Goal: Transaction & Acquisition: Purchase product/service

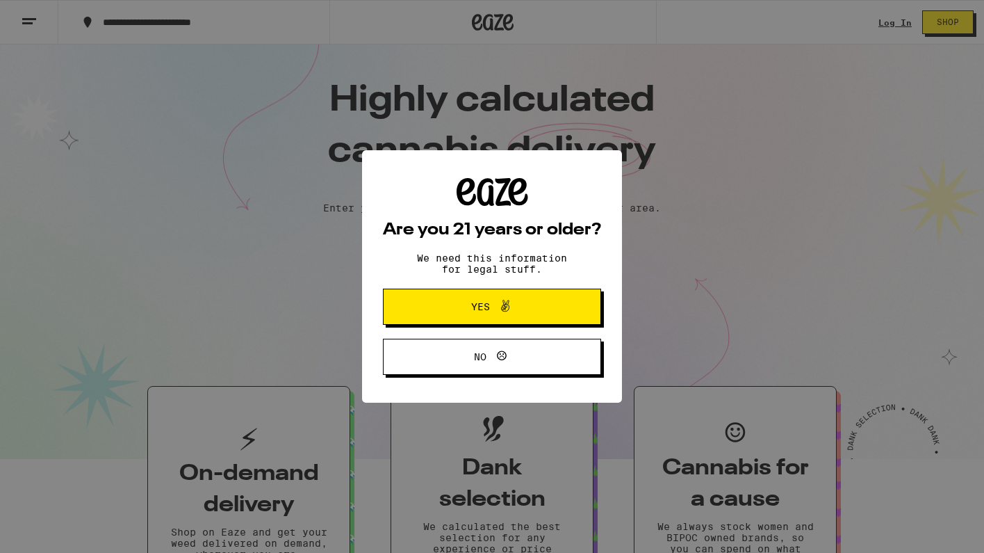
click at [894, 22] on div "Are you 21 years or older? We need this information for legal stuff. Yes No" at bounding box center [492, 276] width 984 height 553
click at [529, 314] on span "Yes" at bounding box center [492, 307] width 106 height 18
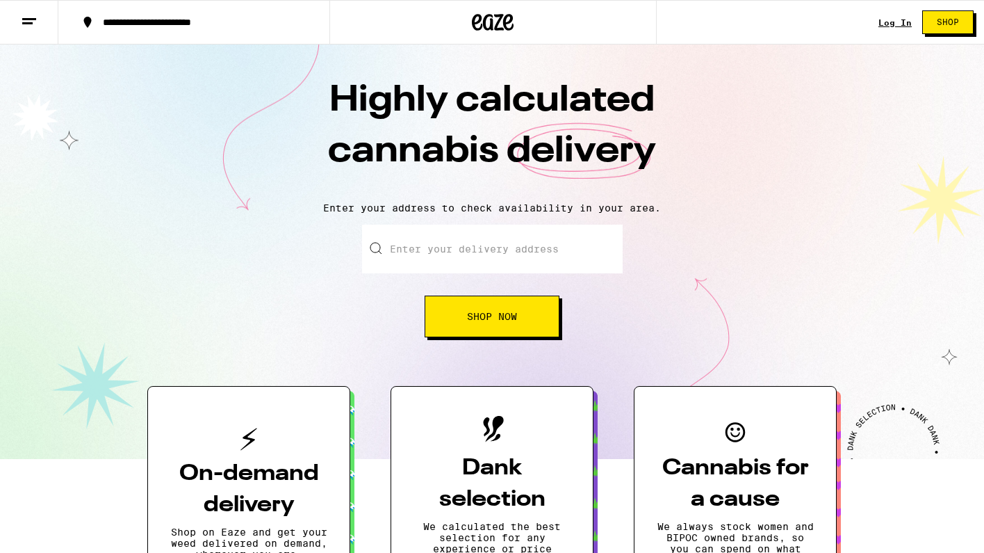
click at [901, 24] on link "Log In" at bounding box center [895, 22] width 33 height 9
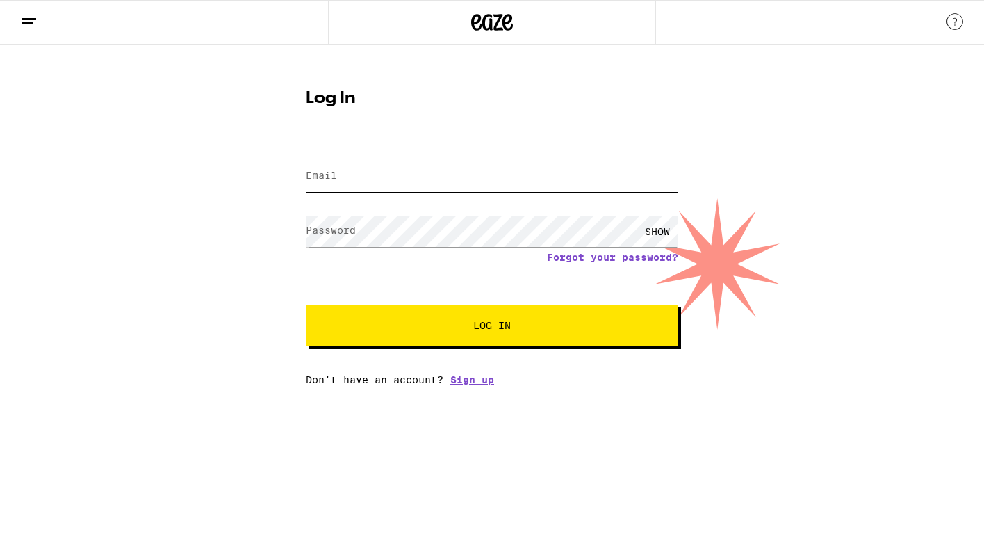
type input "[EMAIL_ADDRESS][PERSON_NAME][DOMAIN_NAME]"
click at [492, 327] on button "Log In" at bounding box center [492, 325] width 373 height 42
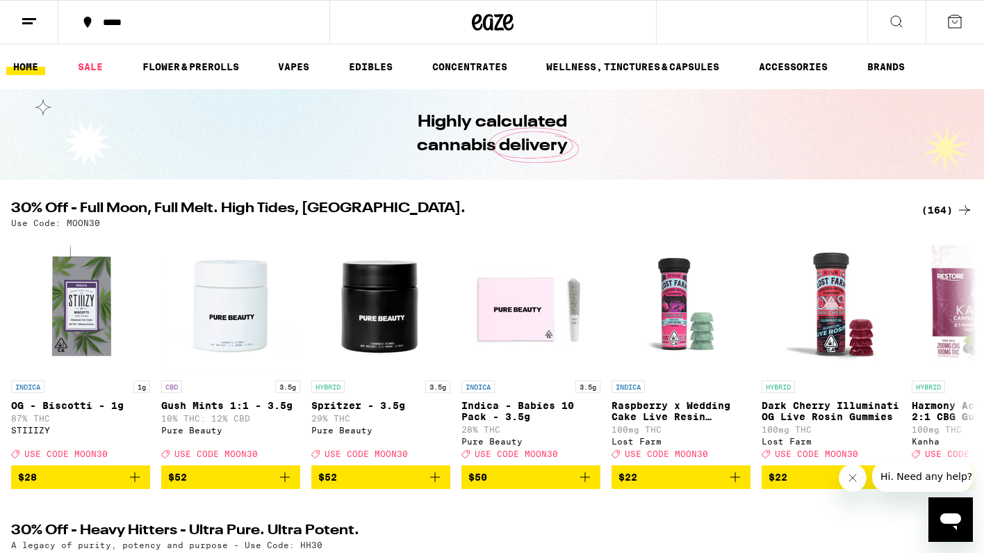
click at [892, 23] on icon at bounding box center [896, 21] width 11 height 11
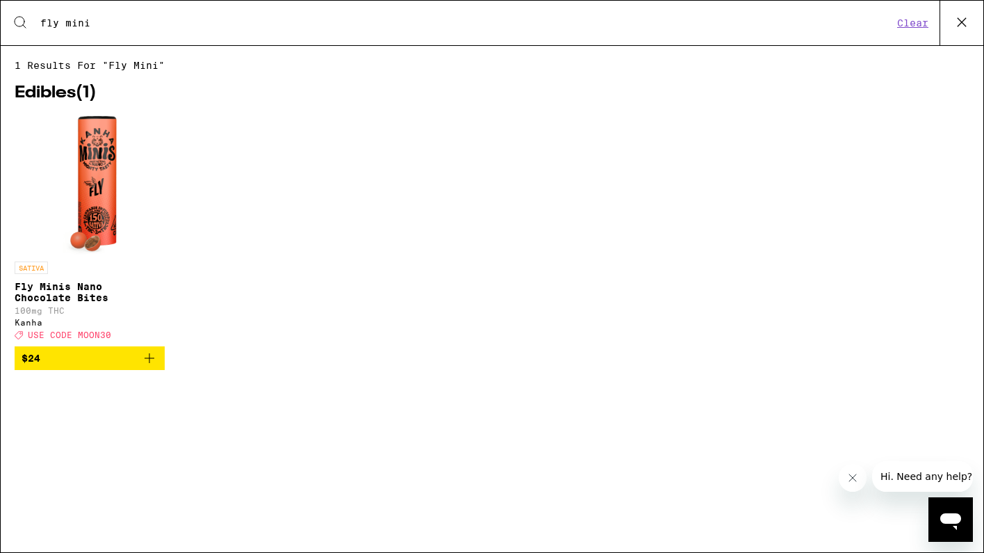
type input "fly mini"
click at [152, 366] on icon "Add to bag" at bounding box center [149, 358] width 17 height 17
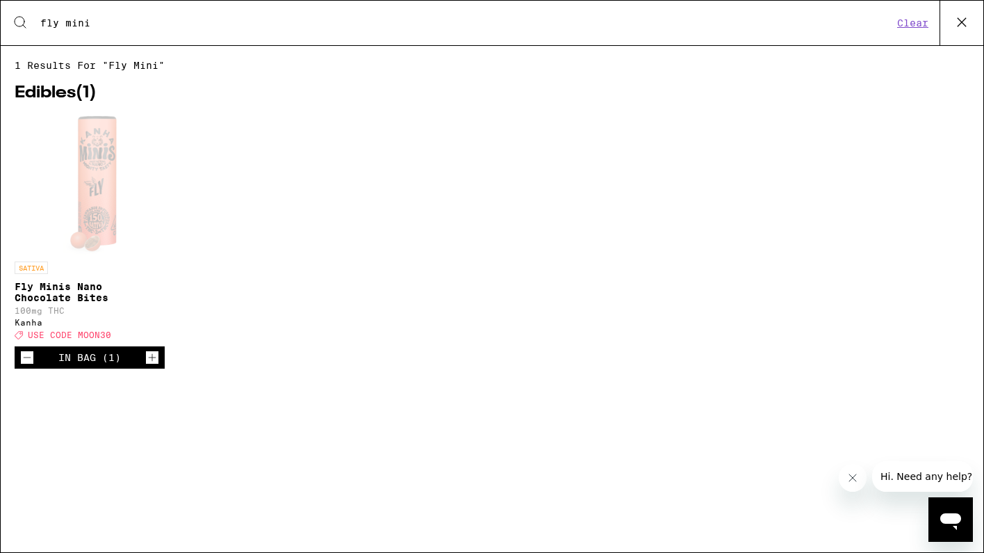
click at [922, 23] on button "Clear" at bounding box center [913, 23] width 40 height 13
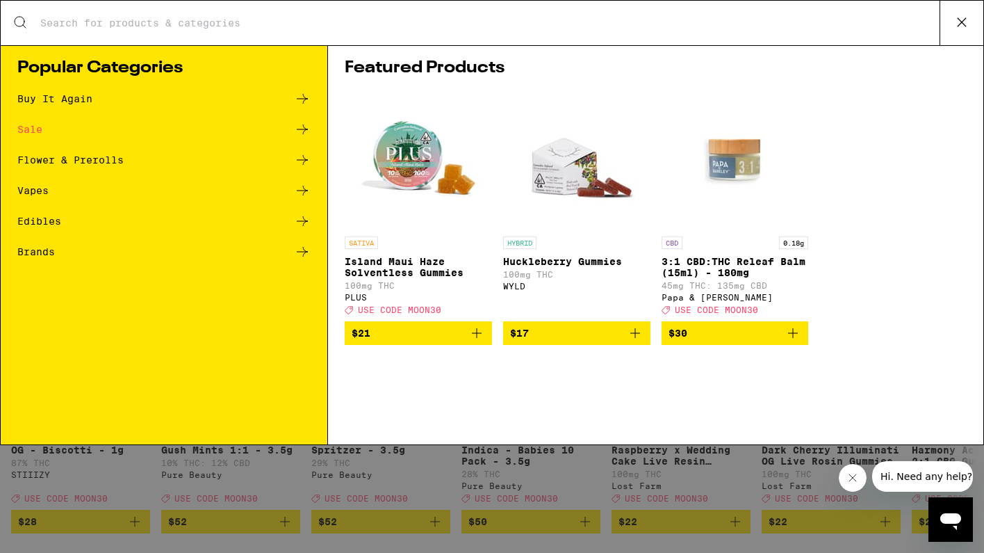
click at [870, 25] on input "Search for Products" at bounding box center [490, 23] width 900 height 13
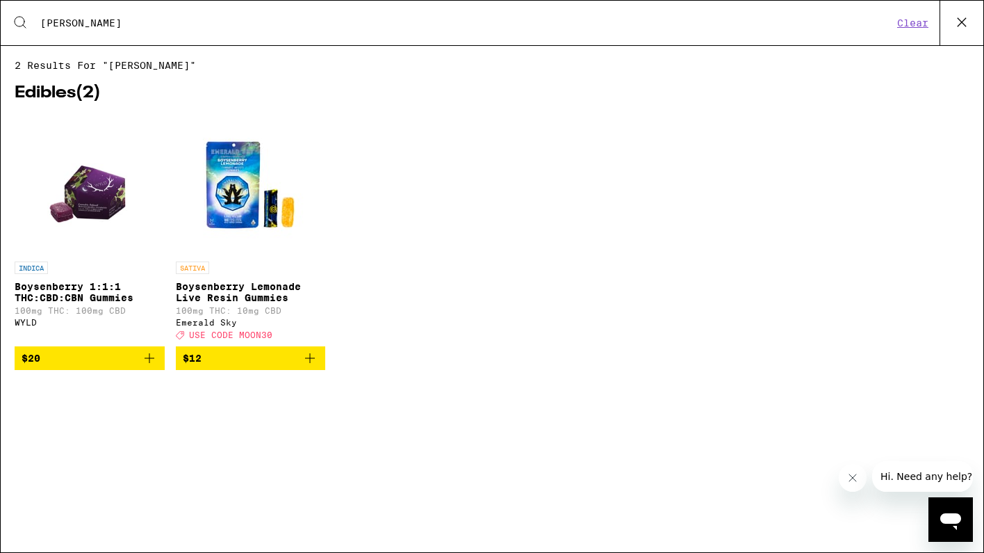
type input "[PERSON_NAME]"
click at [311, 366] on icon "Add to bag" at bounding box center [310, 358] width 17 height 17
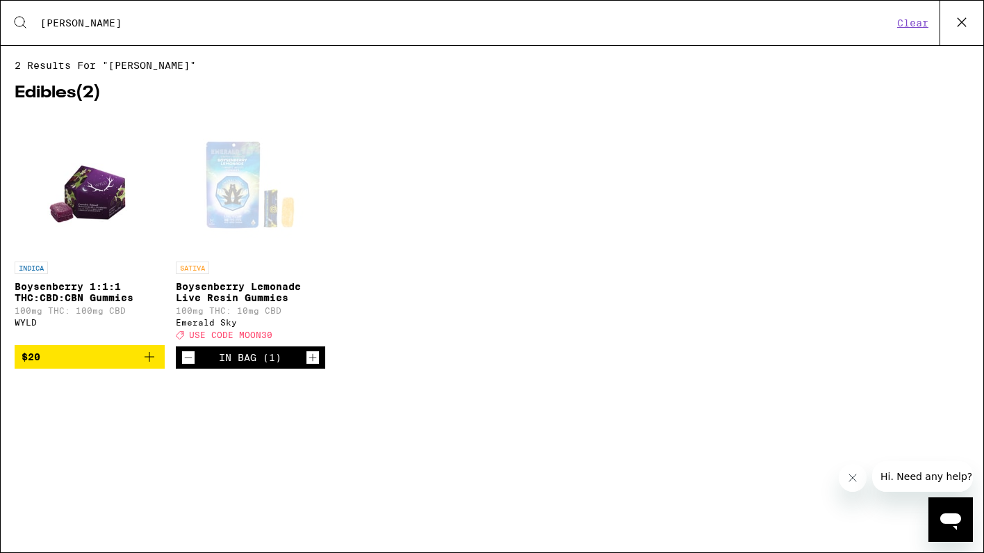
click at [311, 366] on icon "Increment" at bounding box center [313, 357] width 13 height 17
click at [963, 22] on icon at bounding box center [962, 22] width 8 height 8
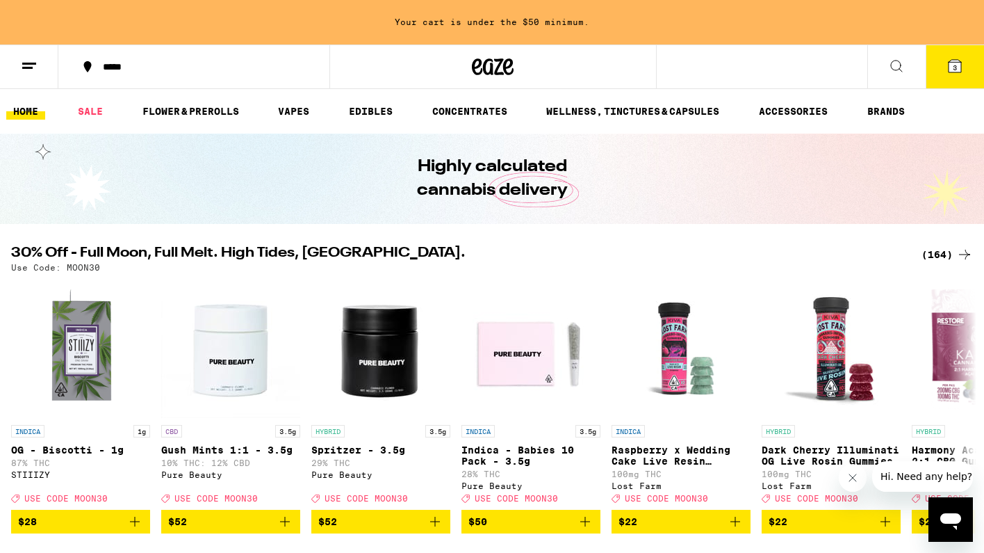
click at [715, 63] on div "***** 3" at bounding box center [492, 66] width 984 height 44
click at [715, 70] on div "***** 3" at bounding box center [492, 66] width 984 height 44
click at [747, 70] on div "***** 3" at bounding box center [492, 66] width 984 height 44
click at [899, 61] on icon at bounding box center [896, 66] width 17 height 17
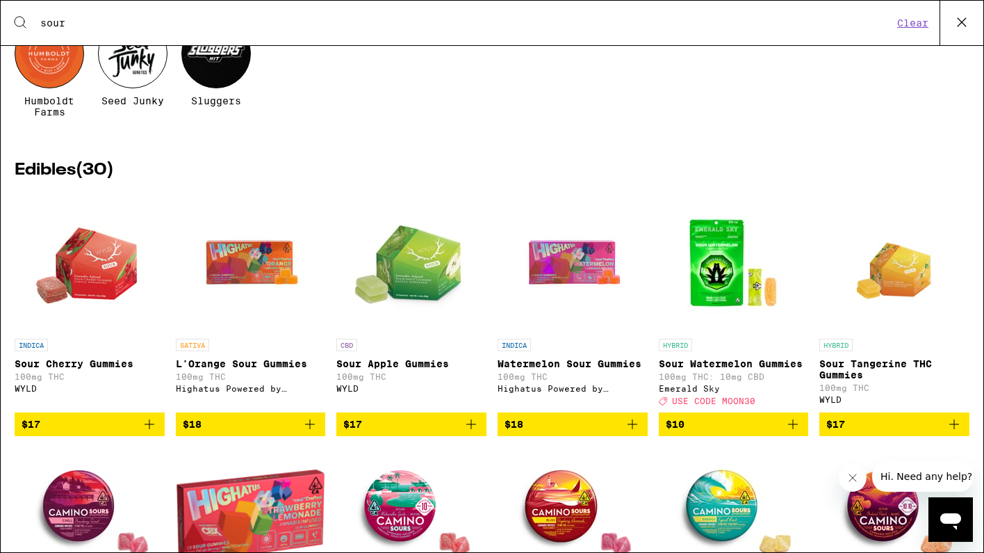
scroll to position [109, 0]
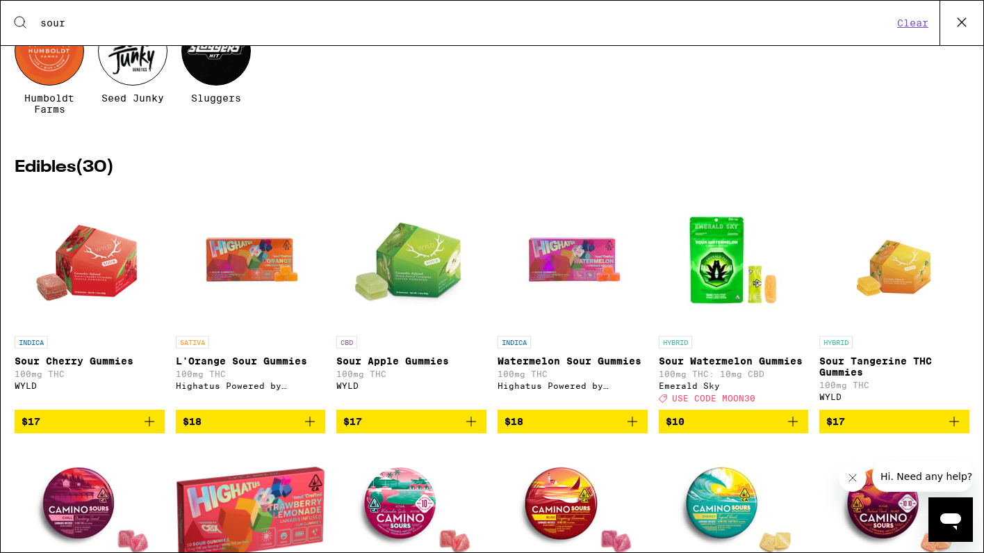
type input "sour"
click at [153, 430] on icon "Add to bag" at bounding box center [149, 421] width 17 height 17
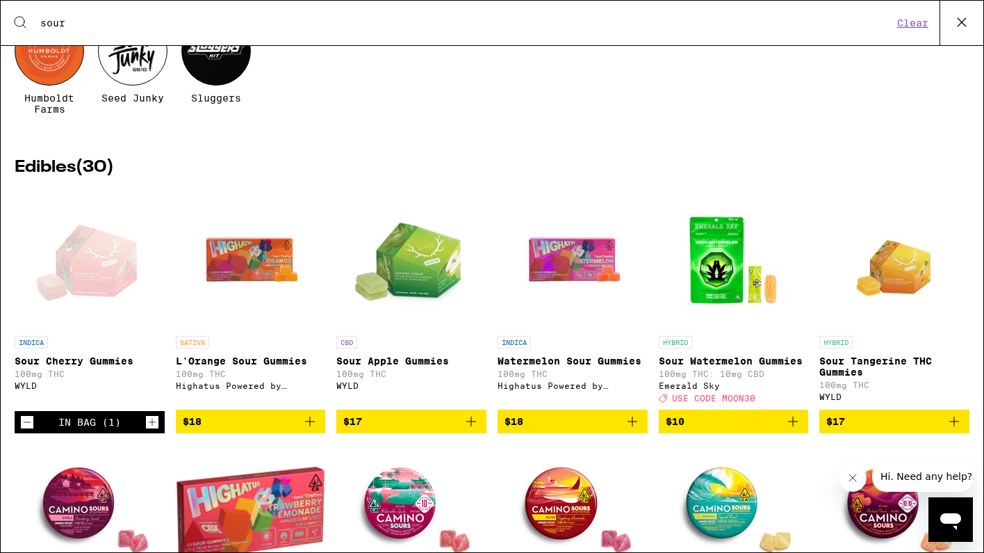
click at [792, 430] on icon "Add to bag" at bounding box center [793, 421] width 17 height 17
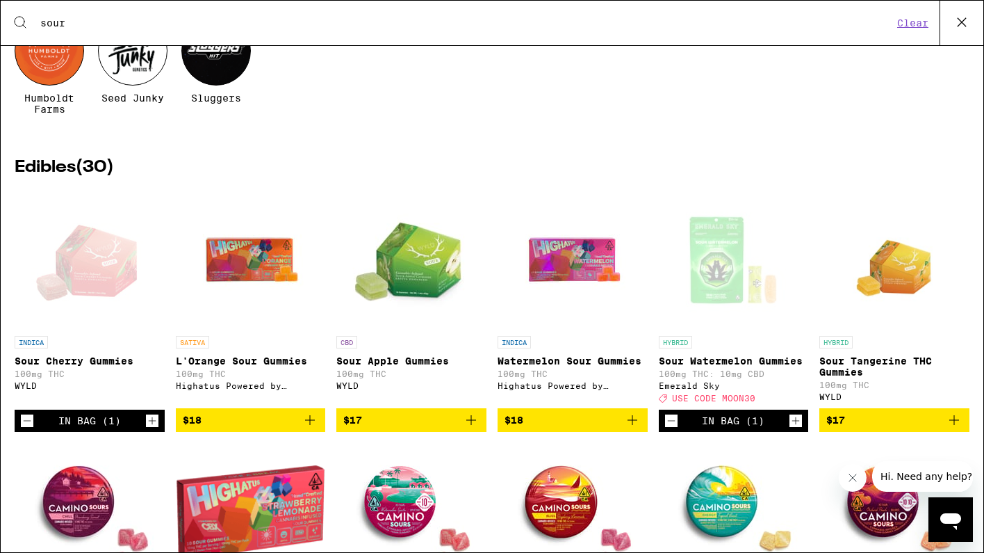
click at [918, 26] on button "Clear" at bounding box center [913, 23] width 40 height 13
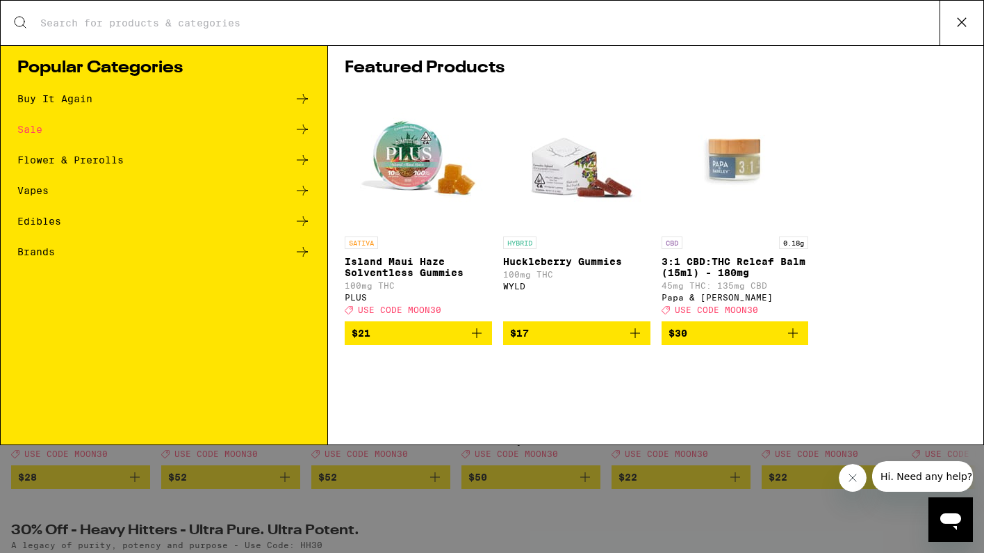
click at [838, 33] on div "Search for Products" at bounding box center [492, 23] width 983 height 44
click at [760, 17] on input "Search for Products" at bounding box center [490, 23] width 900 height 13
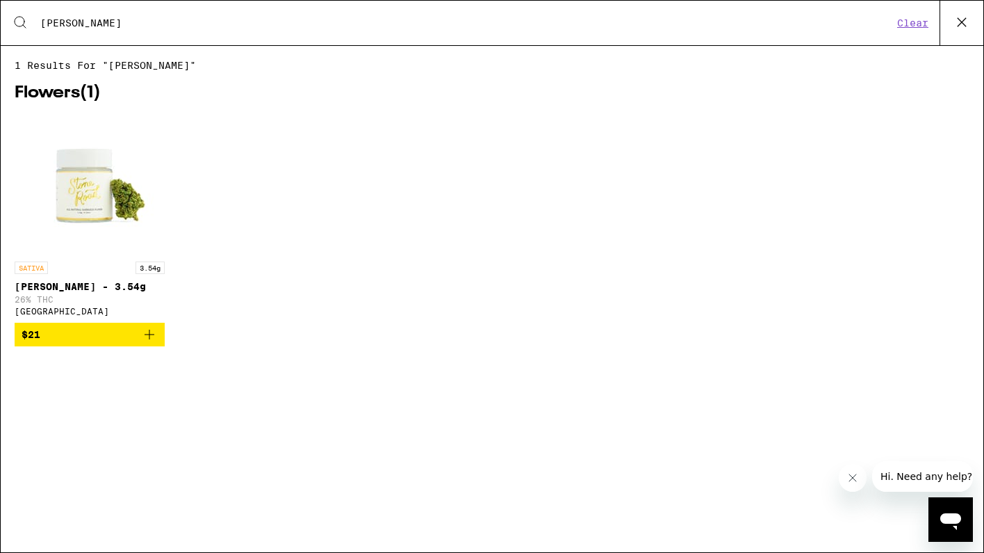
type input "[PERSON_NAME]"
click at [152, 339] on icon "Add to bag" at bounding box center [150, 334] width 10 height 10
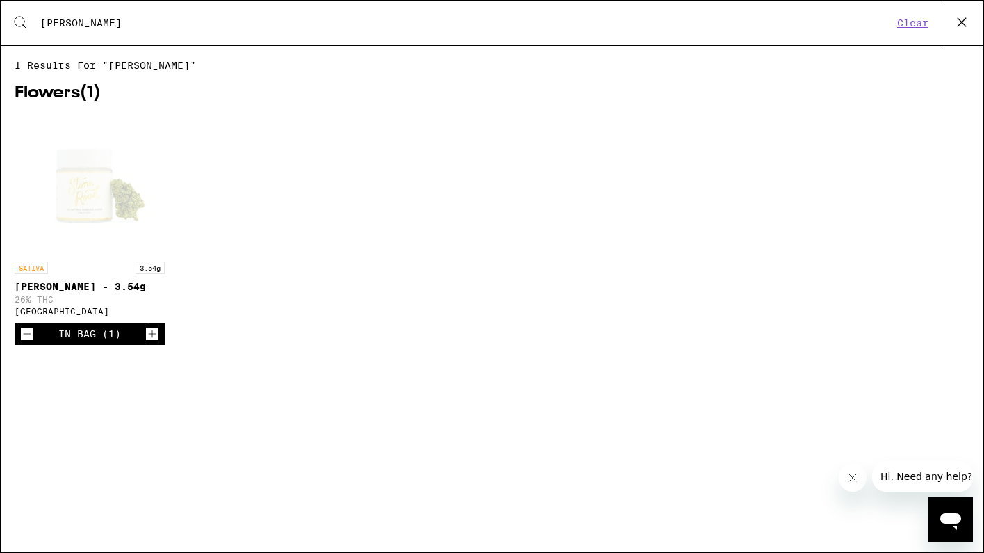
click at [899, 24] on button "Clear" at bounding box center [913, 23] width 40 height 13
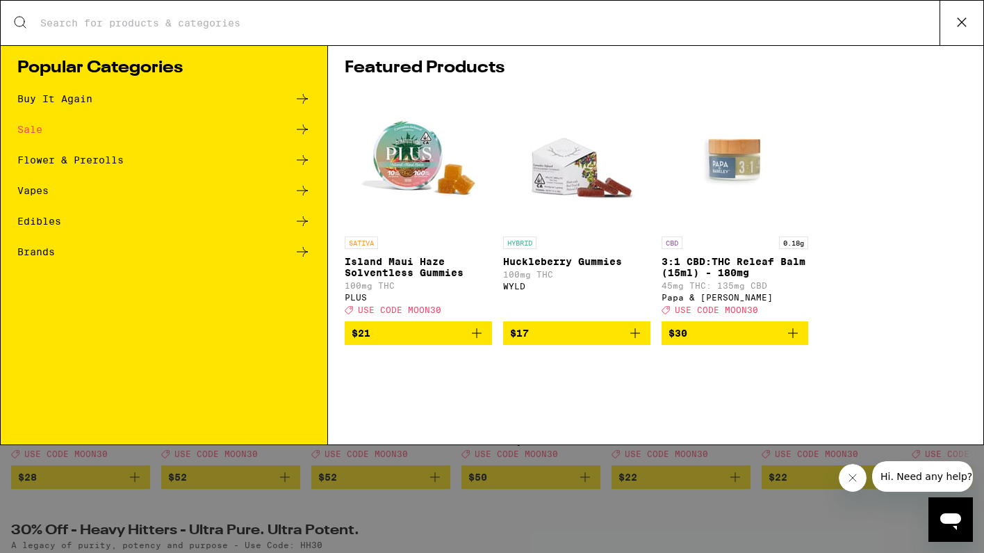
click at [359, 26] on input "Search for Products" at bounding box center [490, 23] width 900 height 13
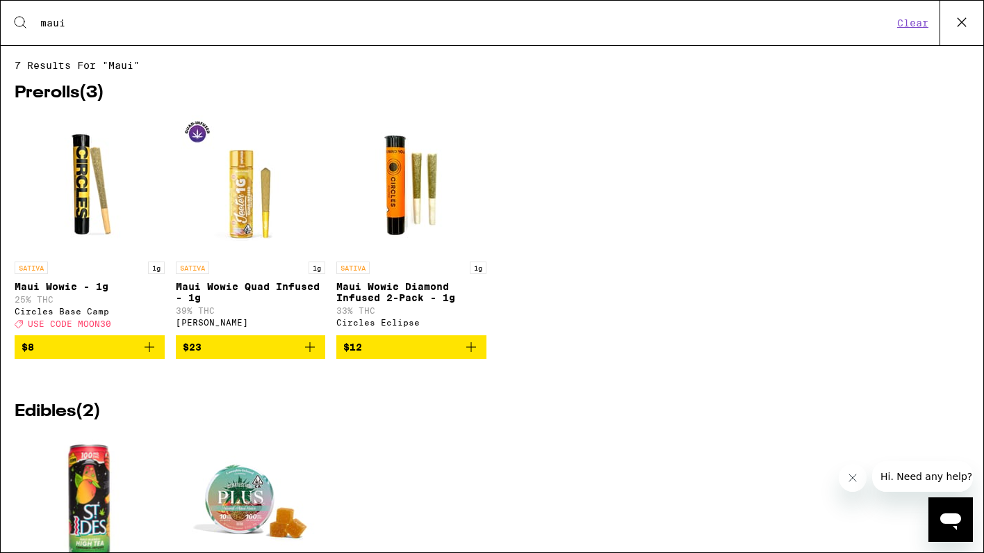
type input "maui"
click at [470, 355] on icon "Add to bag" at bounding box center [471, 347] width 17 height 17
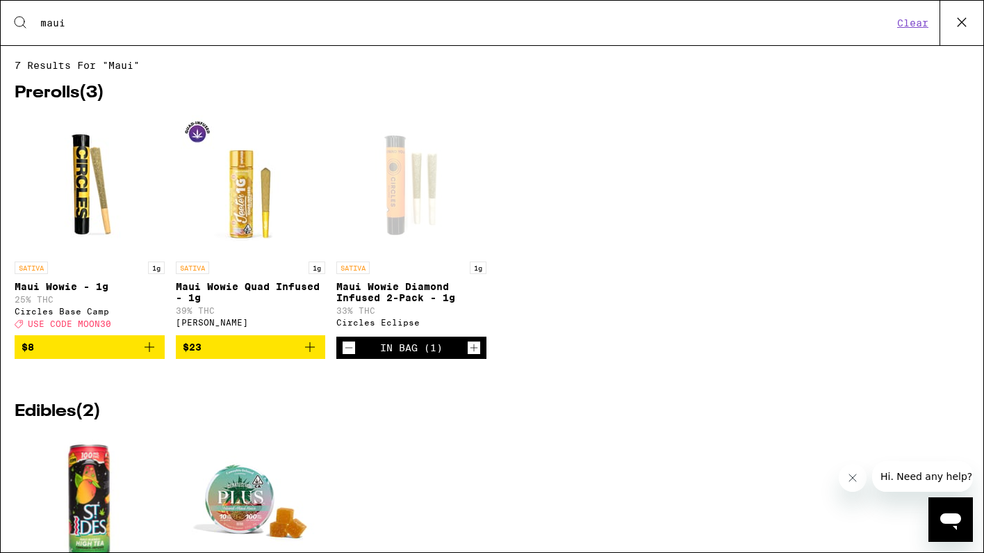
click at [966, 19] on icon at bounding box center [962, 22] width 8 height 8
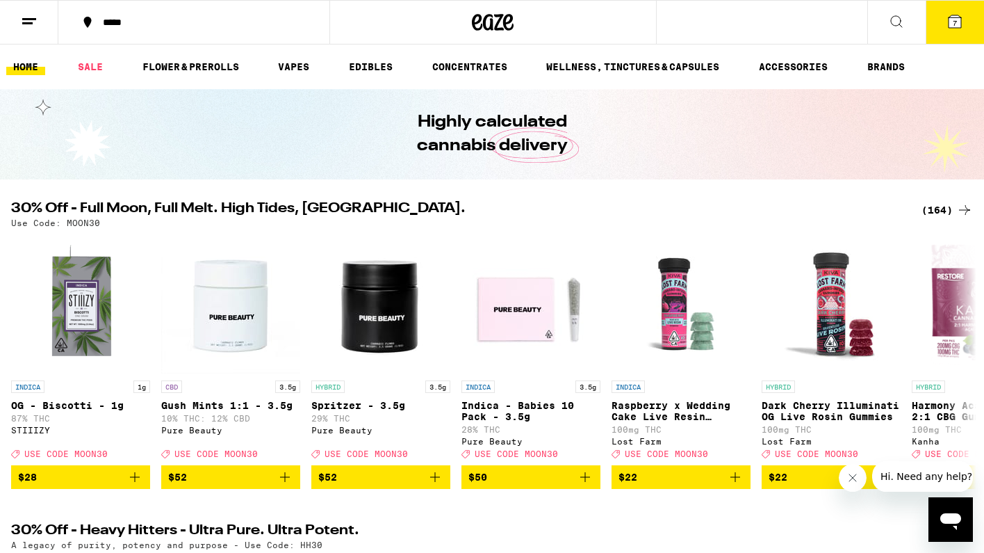
click at [961, 20] on icon at bounding box center [955, 21] width 13 height 13
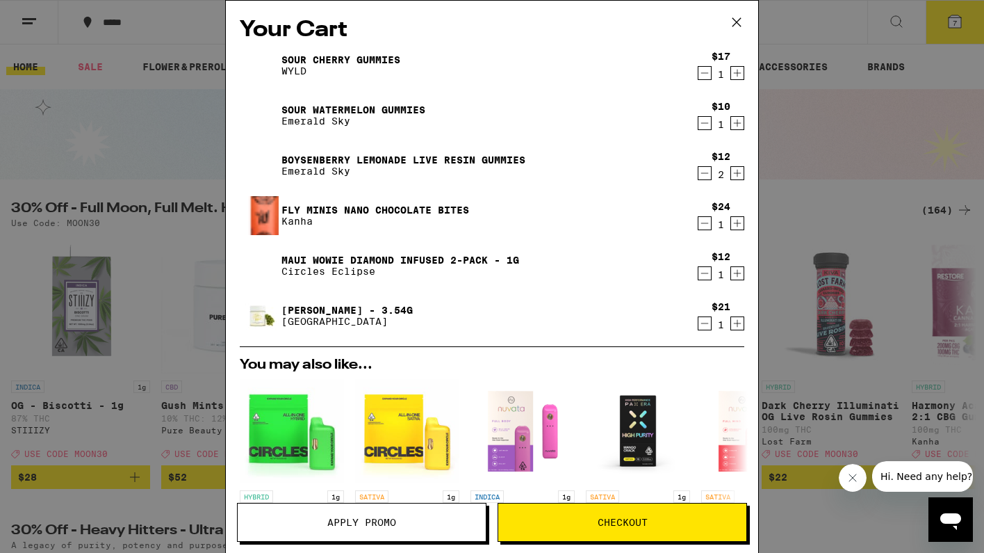
click at [740, 20] on icon at bounding box center [736, 22] width 21 height 21
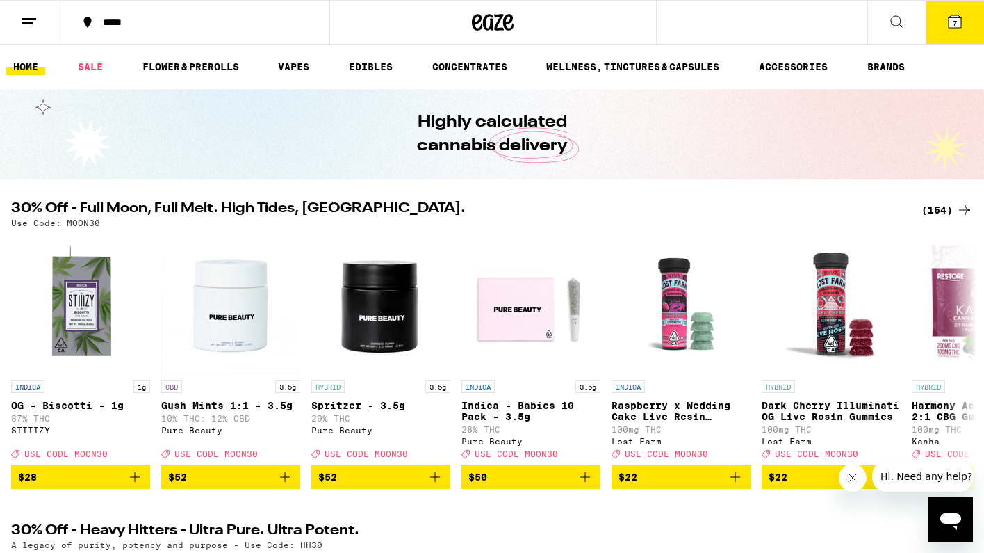
click at [939, 207] on div "(164)" at bounding box center [947, 210] width 51 height 17
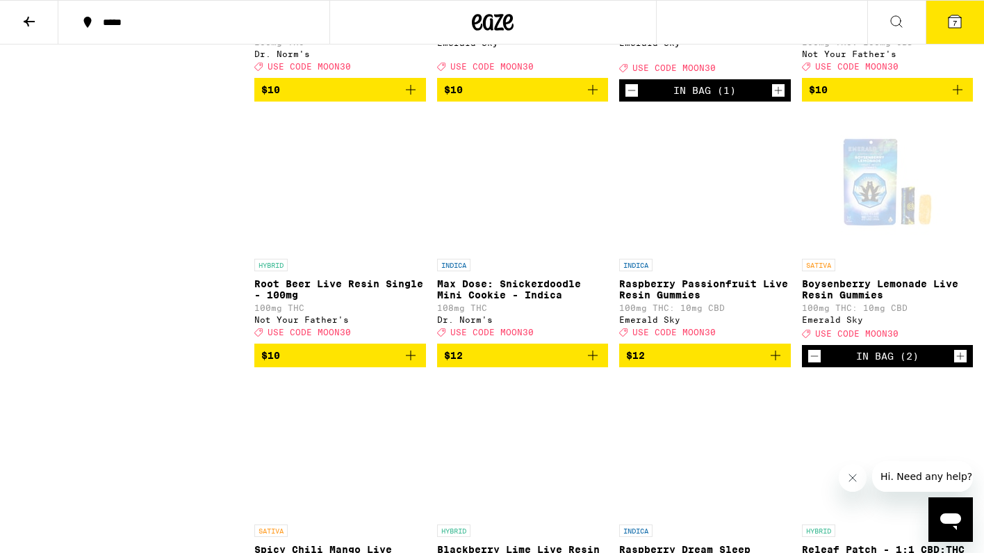
scroll to position [2203, 0]
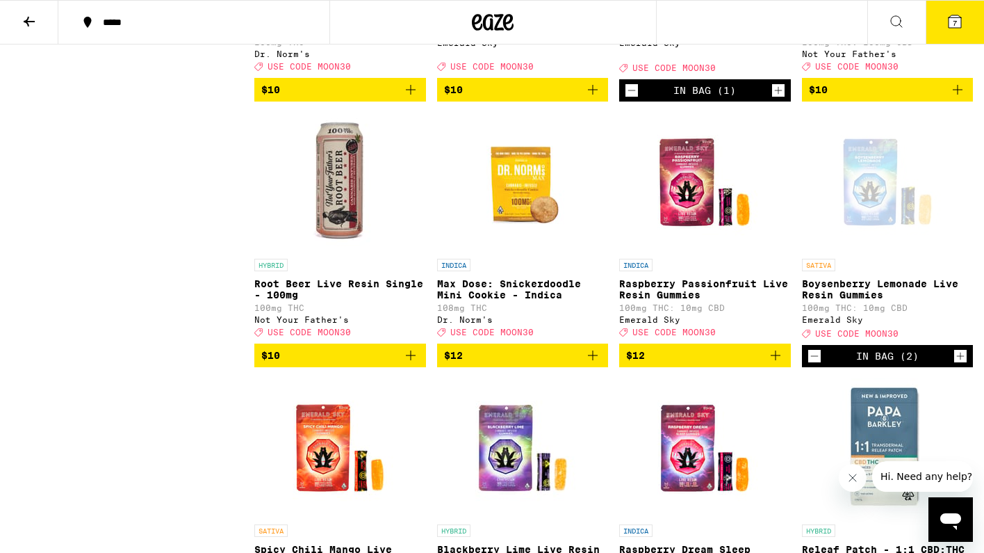
click at [959, 16] on icon at bounding box center [955, 21] width 13 height 13
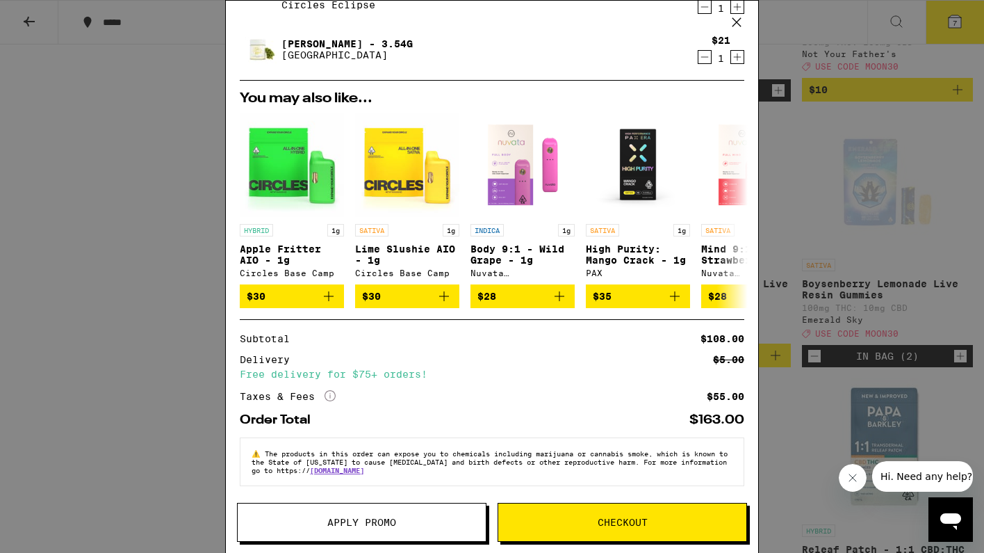
scroll to position [275, 0]
click at [619, 521] on span "Checkout" at bounding box center [623, 522] width 50 height 10
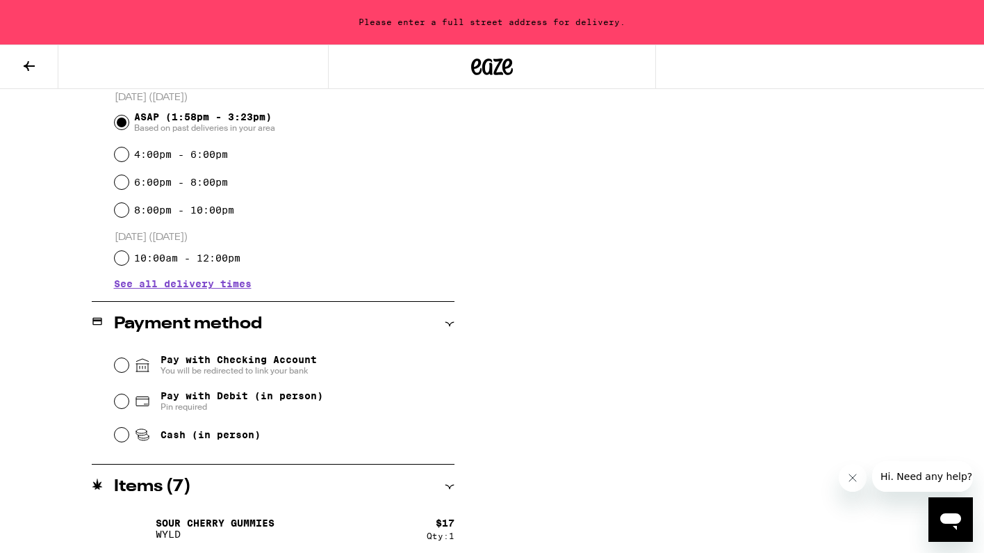
scroll to position [387, 0]
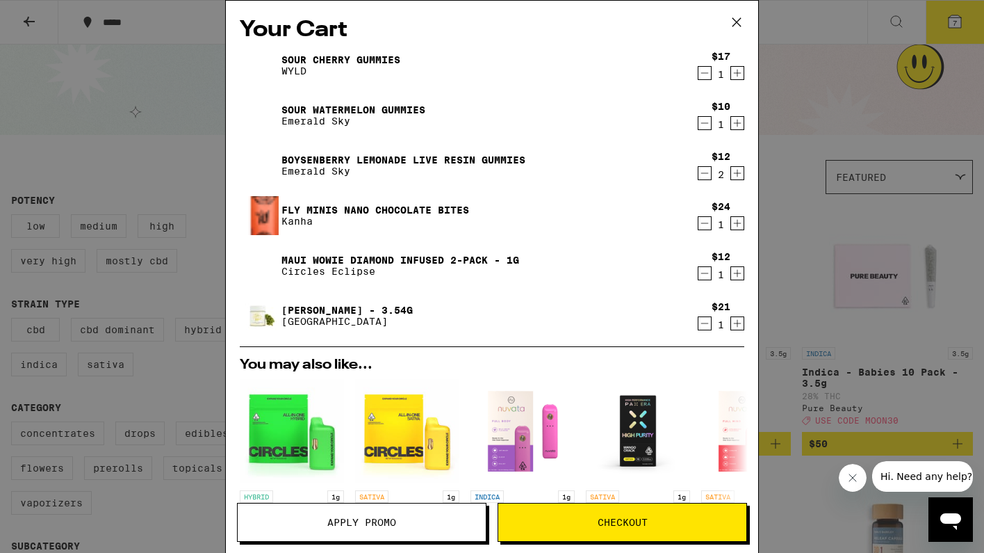
click at [741, 15] on icon at bounding box center [736, 22] width 21 height 21
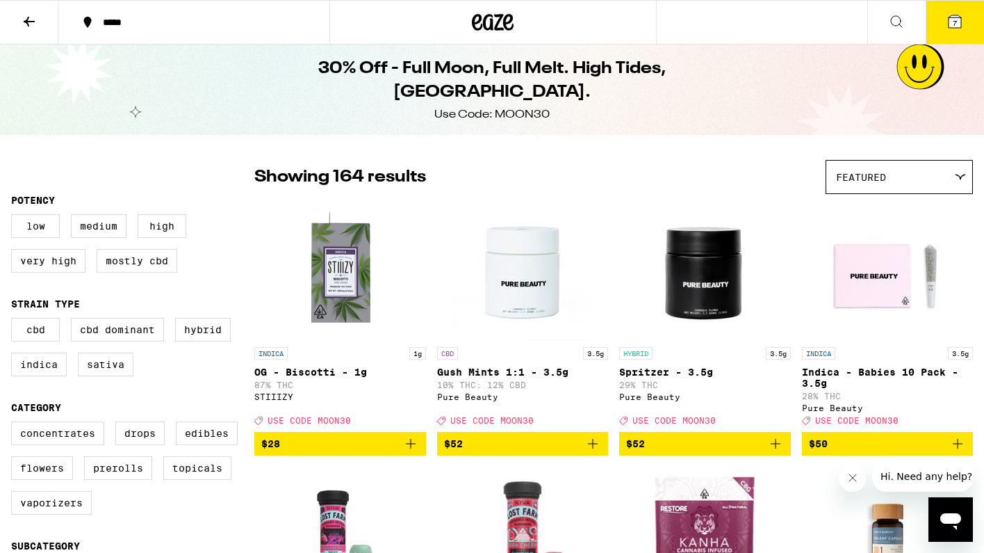
click at [966, 19] on button "7" at bounding box center [955, 22] width 58 height 43
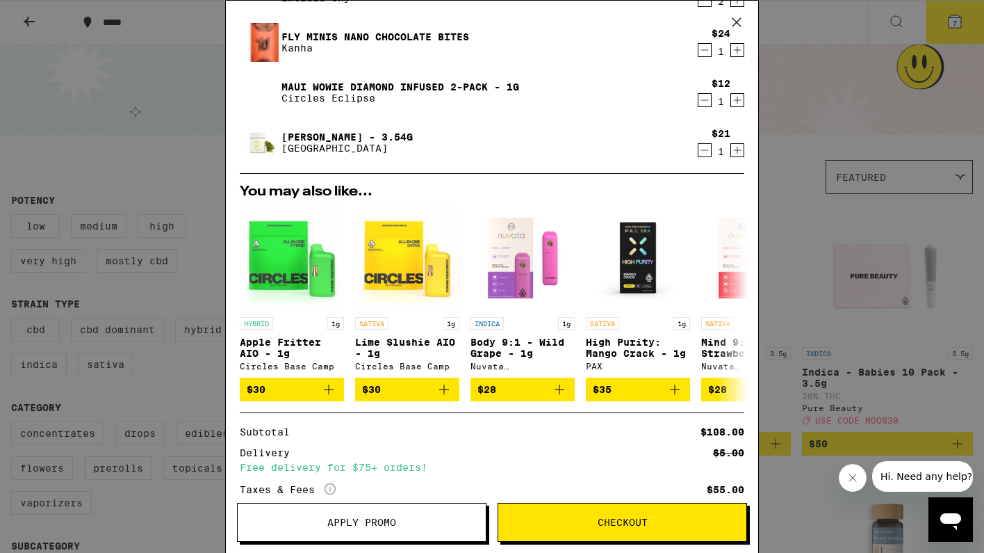
scroll to position [174, 0]
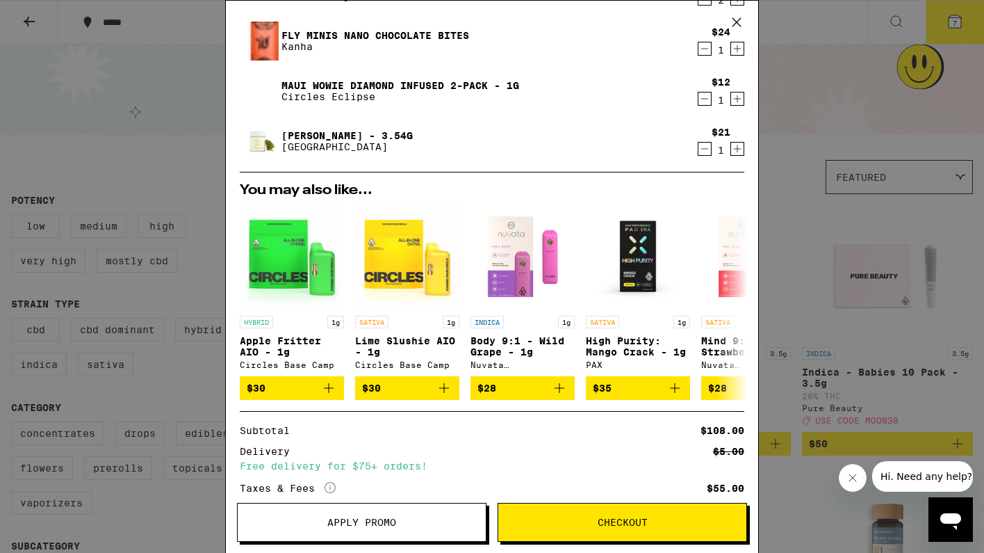
click at [405, 526] on span "Apply Promo" at bounding box center [362, 522] width 248 height 10
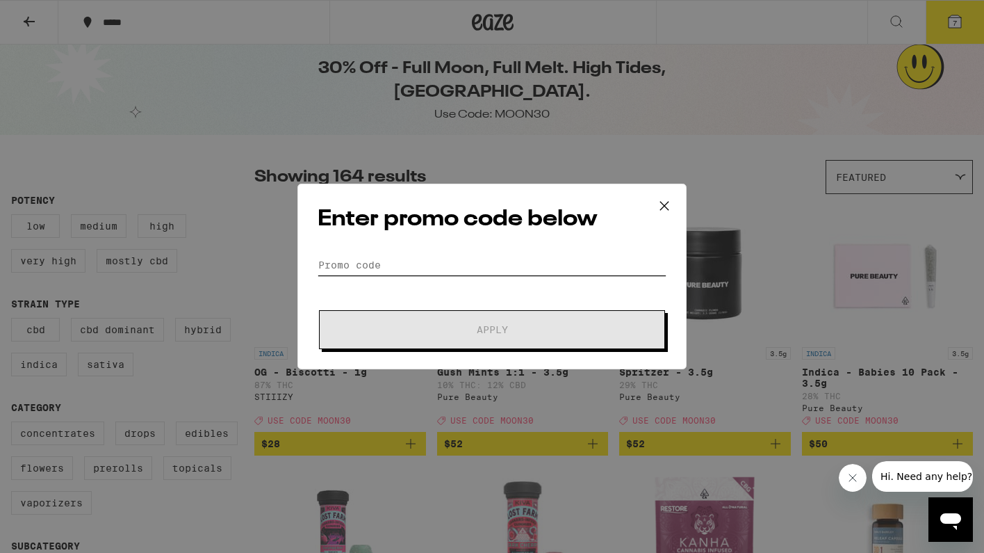
click at [430, 263] on input "Promo Code" at bounding box center [492, 264] width 349 height 21
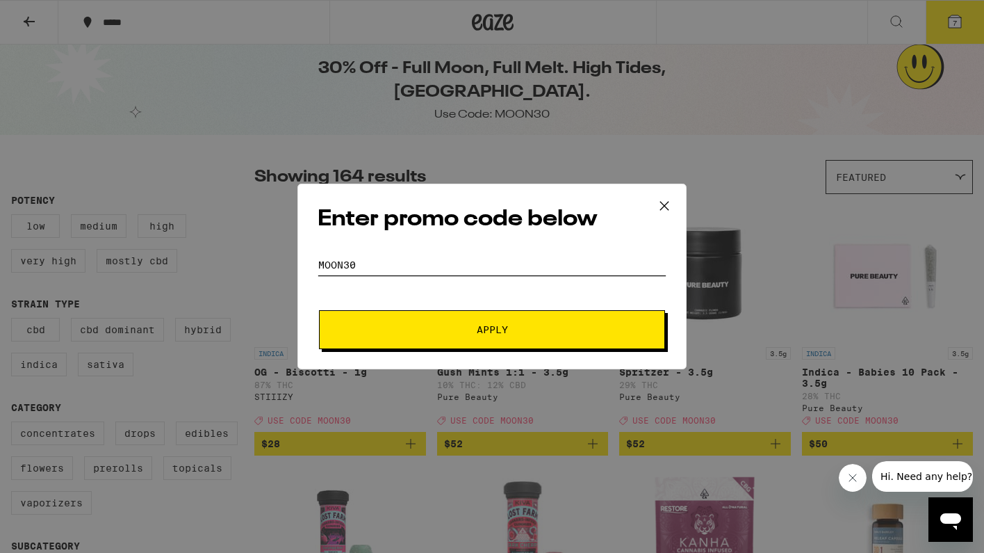
type input "MOON30"
click at [475, 327] on span "Apply" at bounding box center [492, 330] width 250 height 10
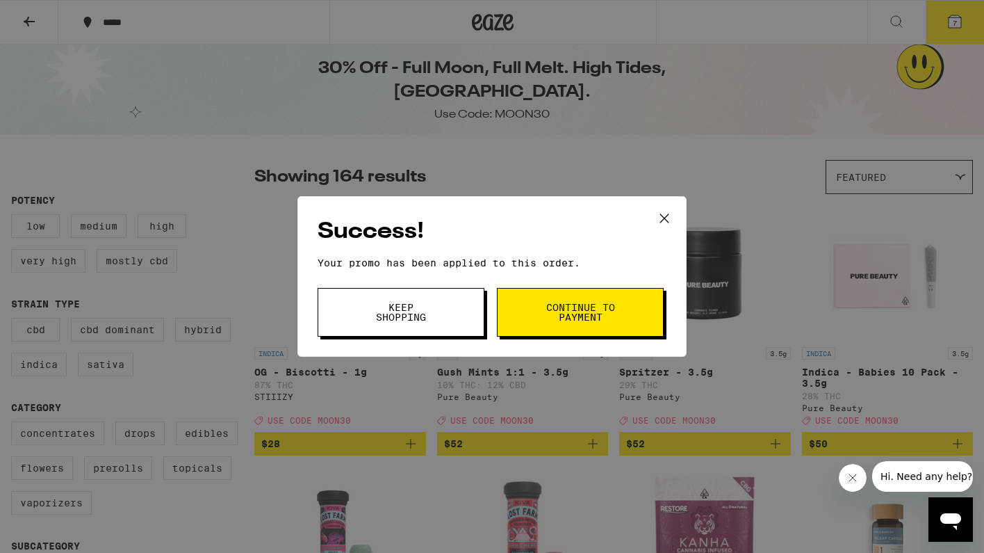
click at [583, 328] on button "Continue to payment" at bounding box center [580, 312] width 167 height 49
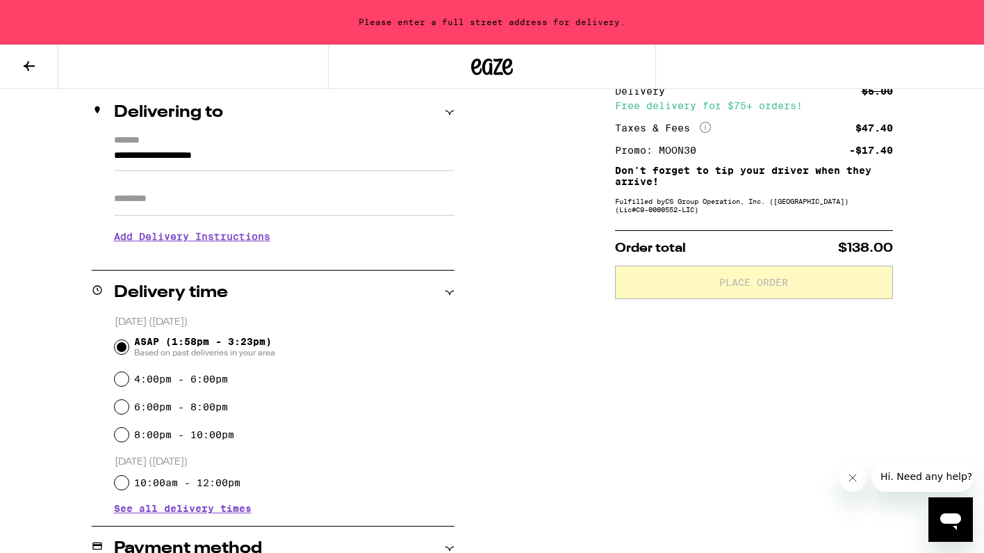
scroll to position [163, 0]
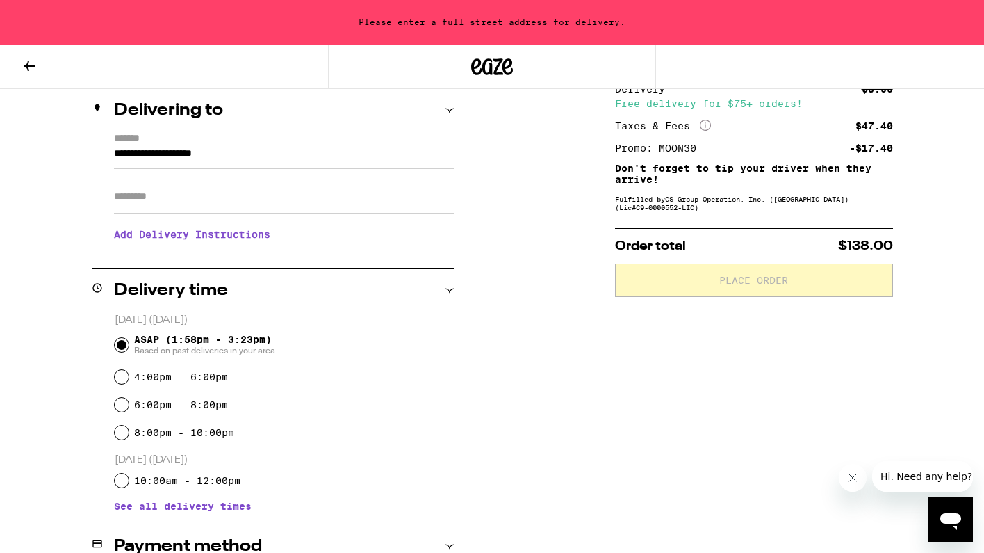
click at [298, 160] on input "**********" at bounding box center [284, 157] width 341 height 24
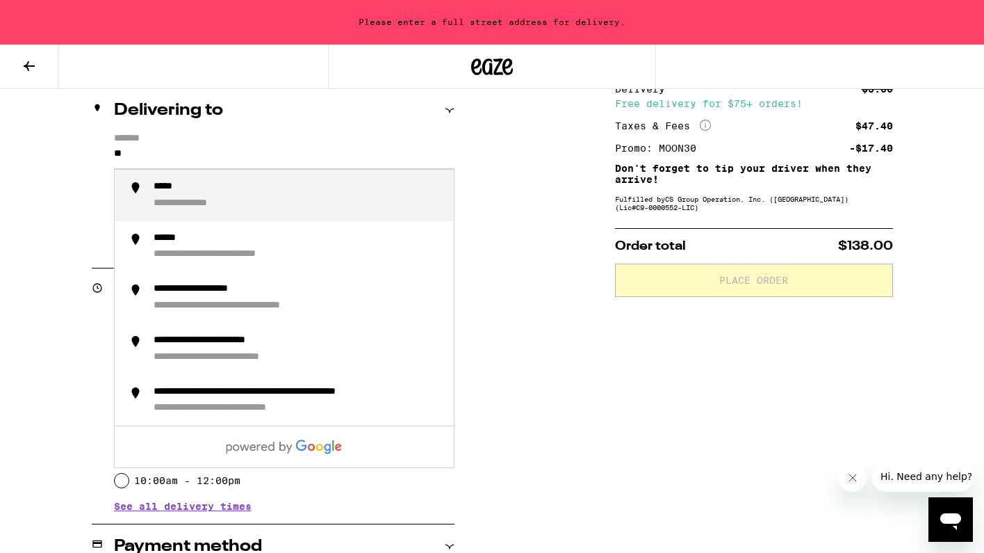
type input "*"
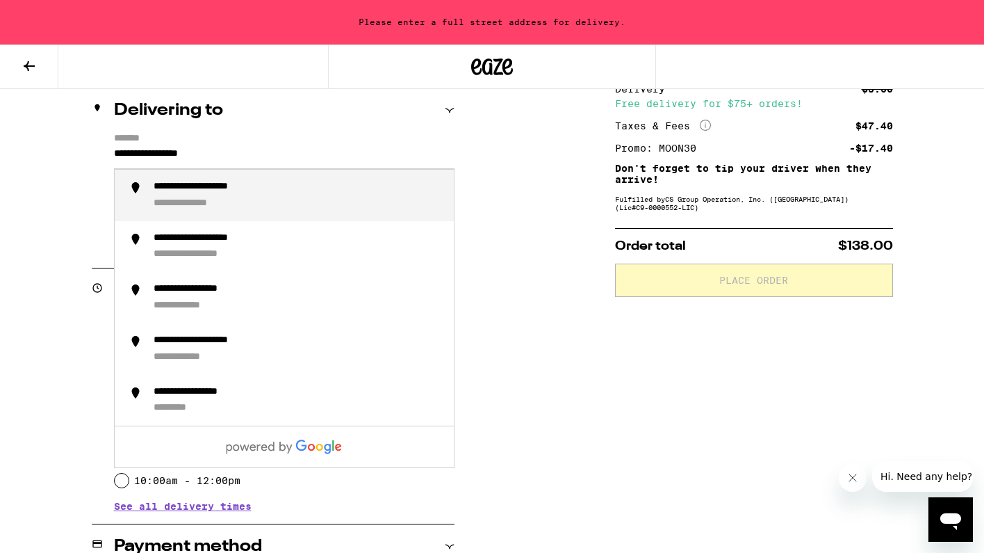
click at [334, 181] on li "**********" at bounding box center [284, 195] width 339 height 51
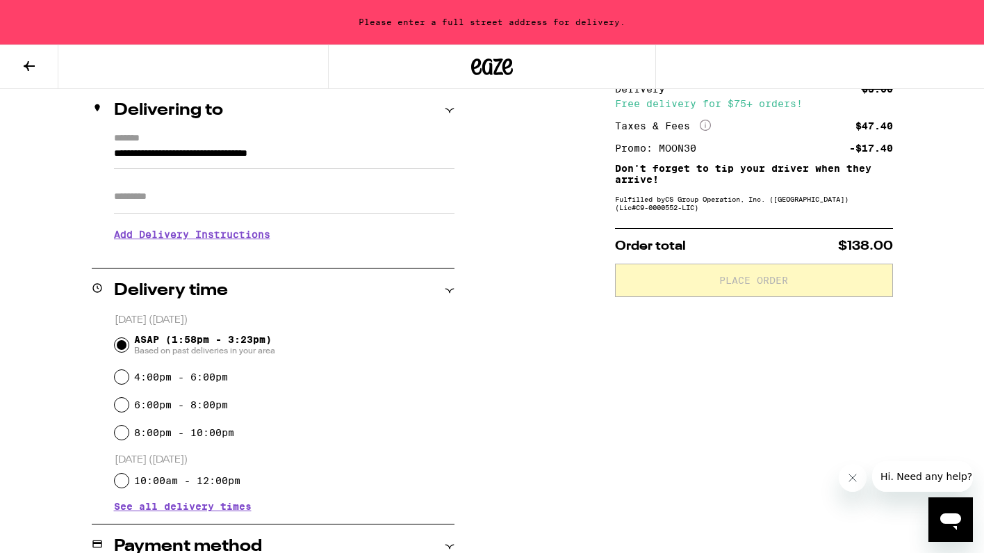
type input "**********"
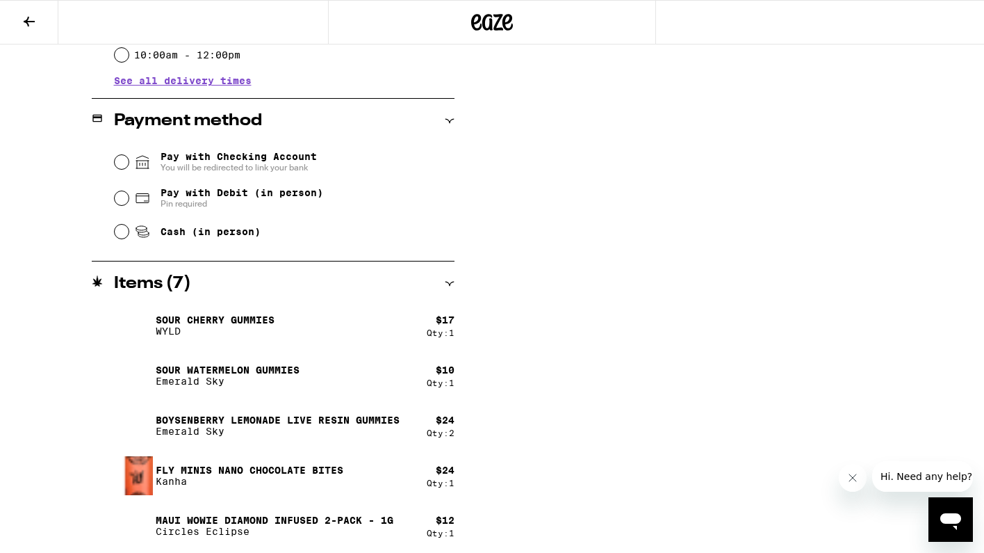
scroll to position [545, 0]
click at [116, 190] on div "Pay with Debit (in person) Pin required" at bounding box center [285, 197] width 340 height 36
click at [124, 198] on input "Pay with Debit (in person) Pin required" at bounding box center [122, 197] width 14 height 14
radio input "true"
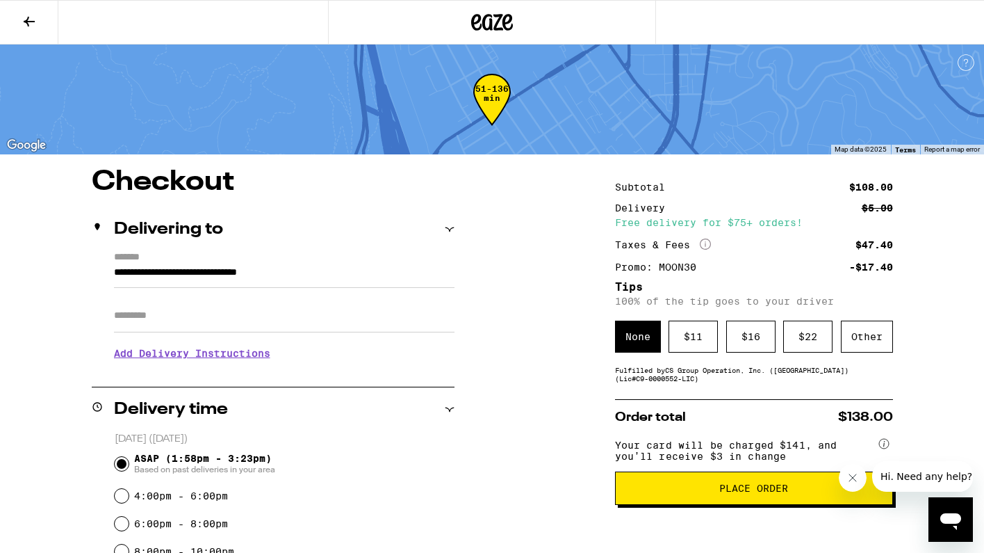
scroll to position [0, 0]
click at [760, 330] on div "$ 16" at bounding box center [750, 336] width 49 height 32
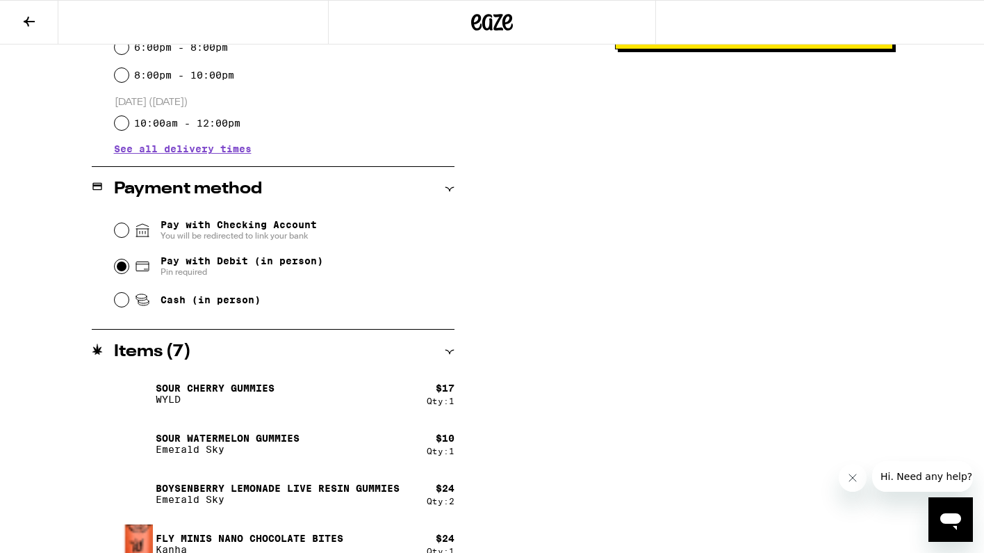
scroll to position [381, 0]
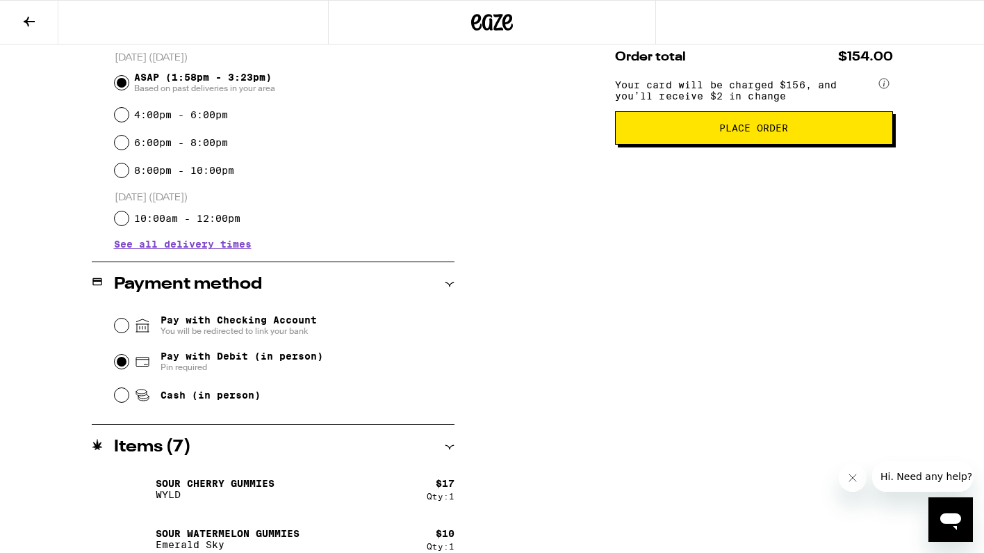
click at [737, 133] on span "Place Order" at bounding box center [753, 128] width 69 height 10
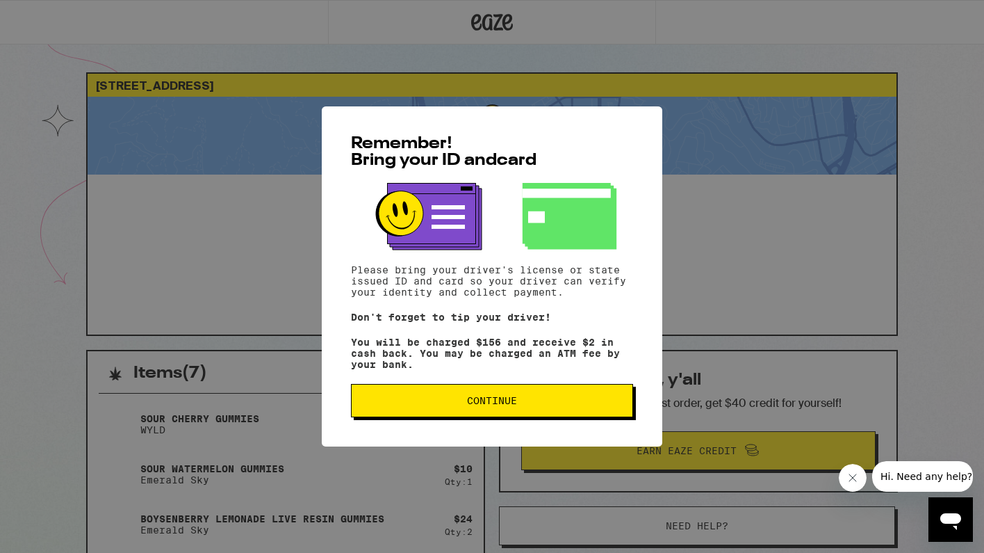
click at [517, 397] on button "Continue" at bounding box center [492, 400] width 282 height 33
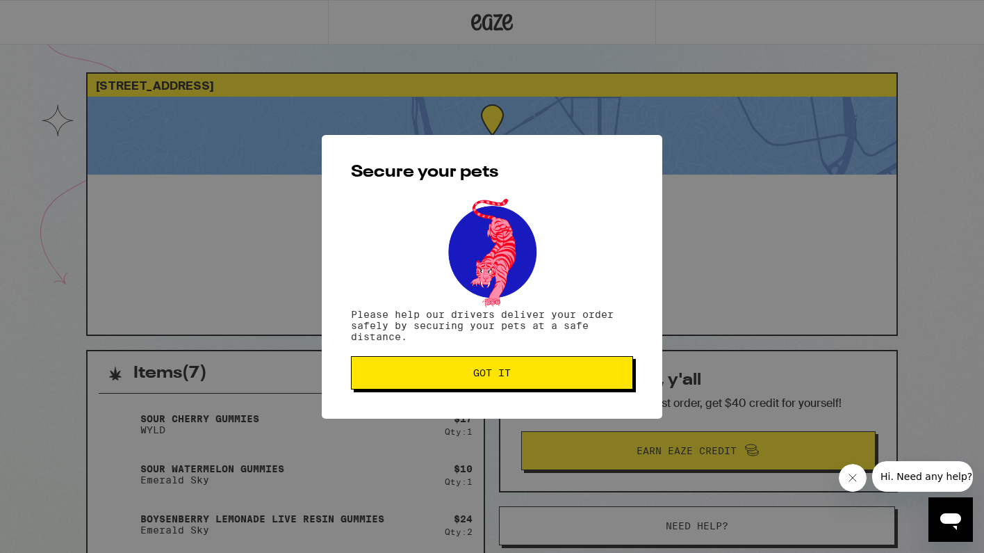
click at [515, 375] on span "Got it" at bounding box center [492, 373] width 259 height 10
